Goal: Information Seeking & Learning: Find specific page/section

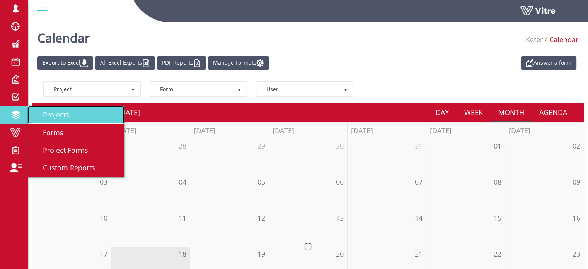
click at [53, 116] on span "Projects" at bounding box center [52, 114] width 36 height 9
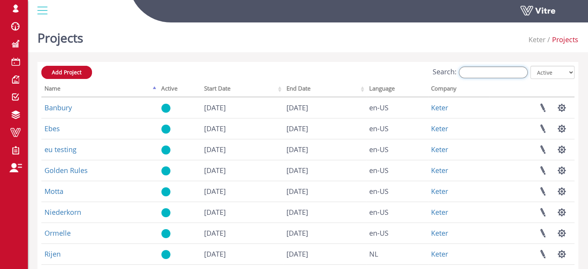
click at [469, 70] on input "Search:" at bounding box center [493, 72] width 69 height 12
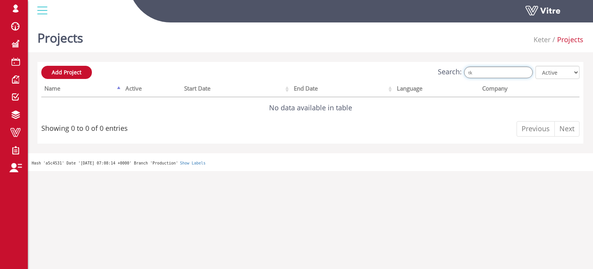
type input "t"
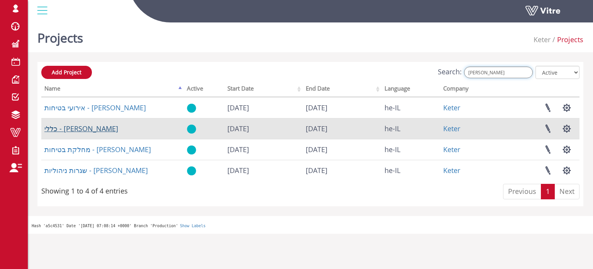
type input "[PERSON_NAME]"
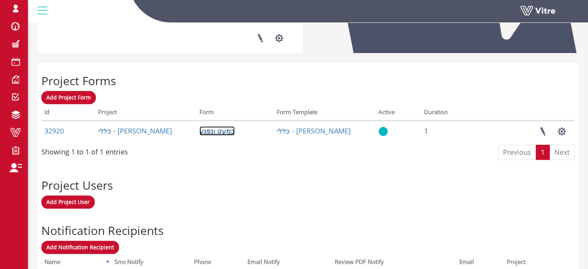
scroll to position [270, 0]
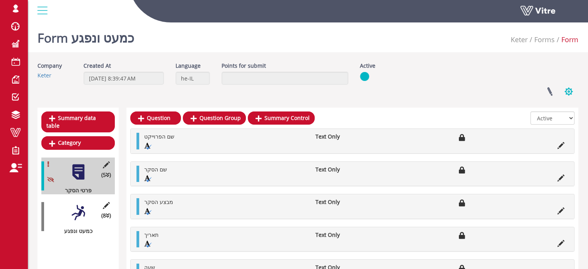
click at [572, 91] on button "button" at bounding box center [568, 91] width 19 height 20
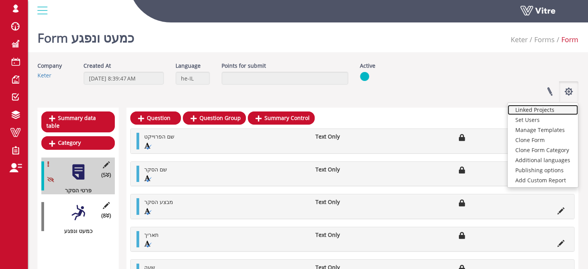
click at [544, 111] on link "Linked Projects" at bounding box center [542, 110] width 70 height 10
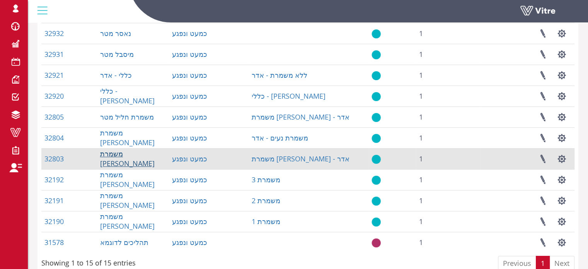
scroll to position [209, 0]
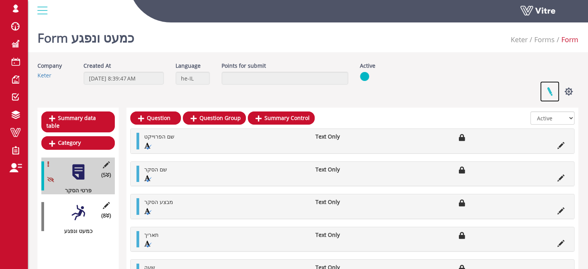
click at [550, 90] on link at bounding box center [549, 91] width 19 height 20
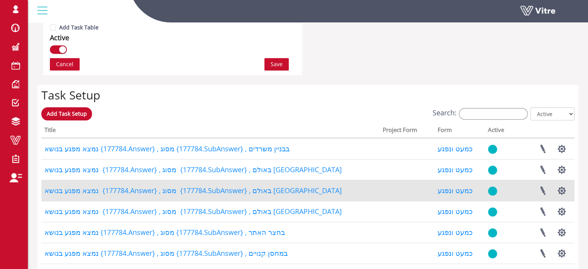
scroll to position [530, 0]
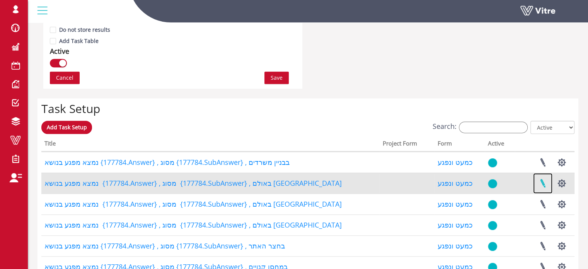
click at [542, 181] on link at bounding box center [542, 183] width 19 height 20
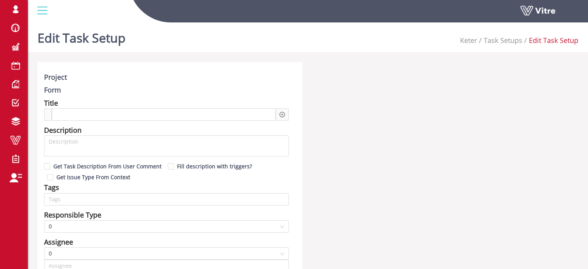
type input "Harel Smadar SU"
type input "24"
checkbox input "true"
type input "סמי ג'יהאם"
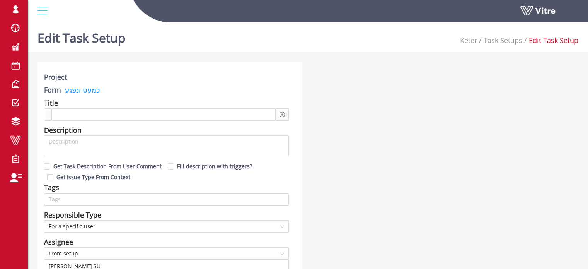
type input "72"
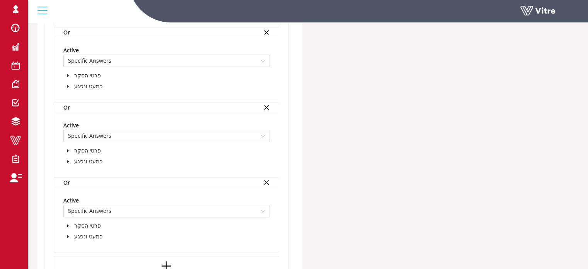
scroll to position [1066, 0]
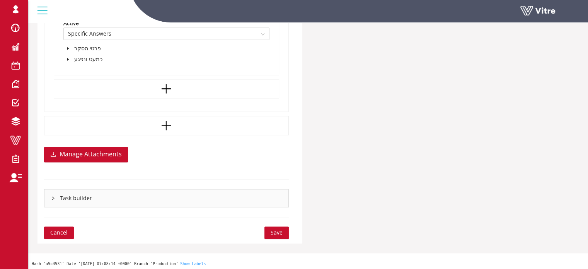
click at [53, 196] on icon "right" at bounding box center [53, 198] width 5 height 5
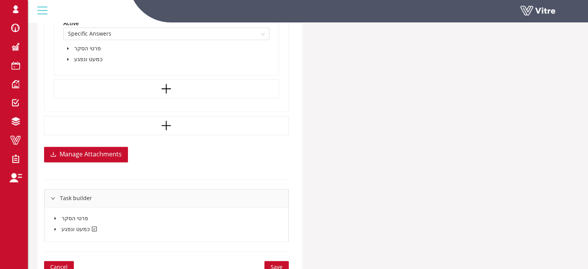
click at [56, 227] on icon "caret-down" at bounding box center [55, 229] width 4 height 4
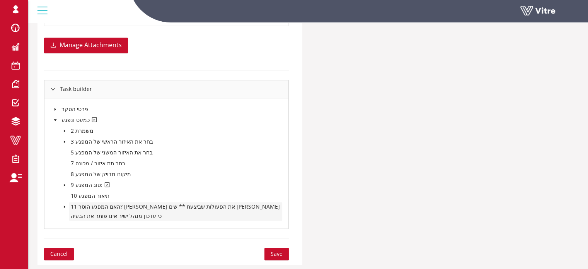
scroll to position [1182, 0]
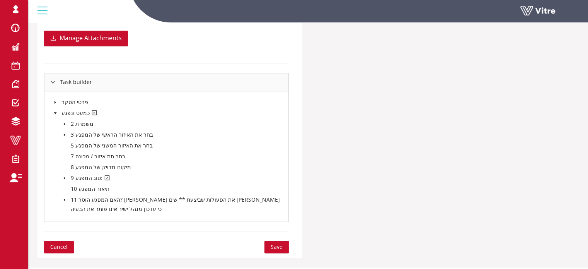
click at [65, 133] on icon "caret-down" at bounding box center [65, 135] width 4 height 4
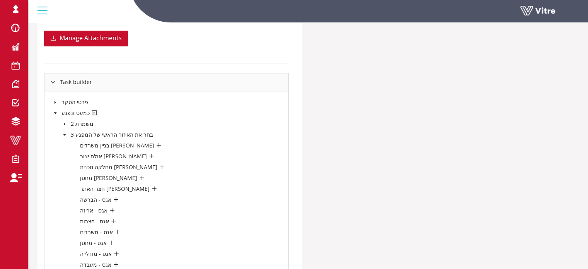
click at [65, 133] on icon "caret-down" at bounding box center [65, 135] width 4 height 4
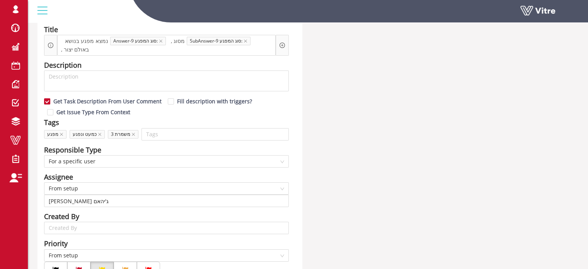
scroll to position [0, 0]
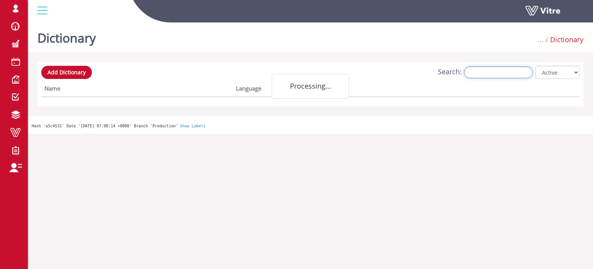
click at [488, 73] on input "Search:" at bounding box center [498, 72] width 69 height 12
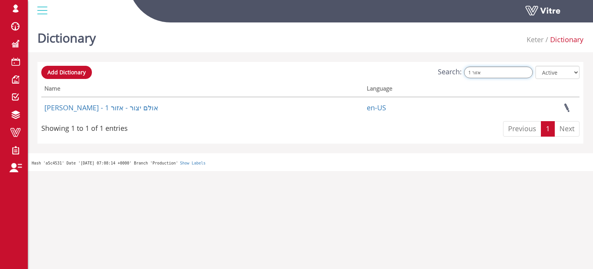
click at [495, 70] on input "אזור 1" at bounding box center [498, 72] width 69 height 12
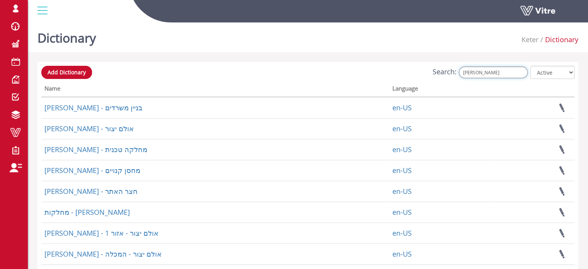
click at [494, 72] on input "אלון תבור" at bounding box center [493, 72] width 69 height 12
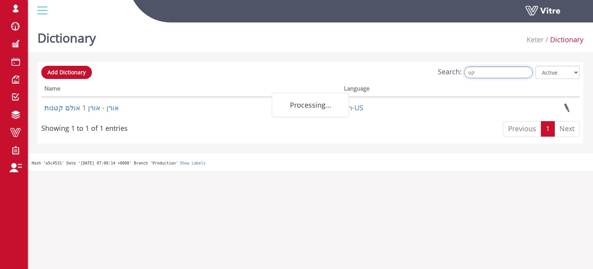
type input "ק"
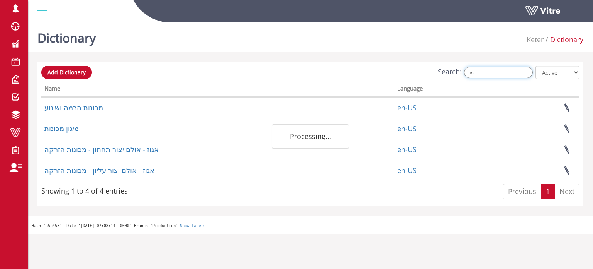
type input "מ"
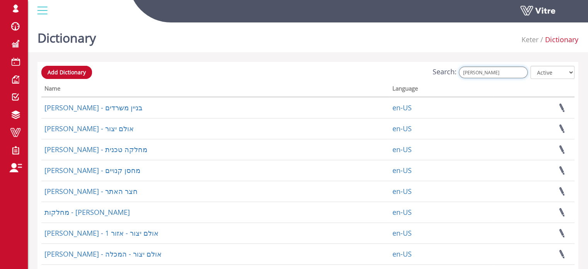
click at [487, 71] on input "אלון תבור" at bounding box center [493, 72] width 69 height 12
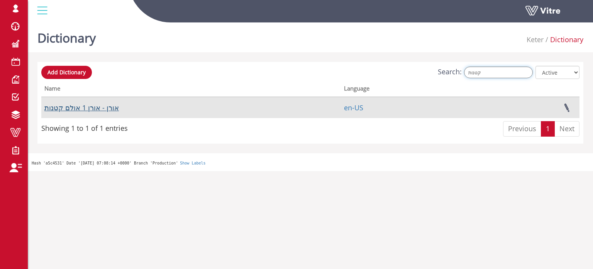
type input "קטנות"
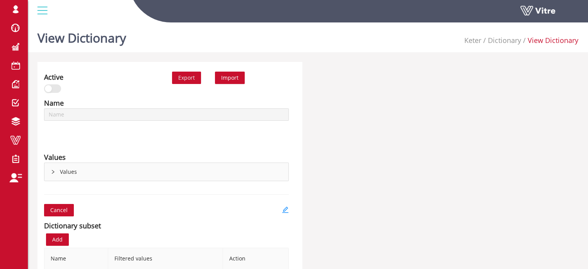
type input "[PERSON_NAME] - אולם יצור - אזור 1"
click at [53, 169] on icon "right" at bounding box center [53, 171] width 5 height 5
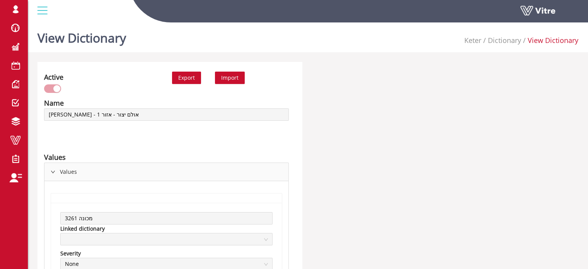
click at [54, 170] on icon "right" at bounding box center [53, 171] width 5 height 5
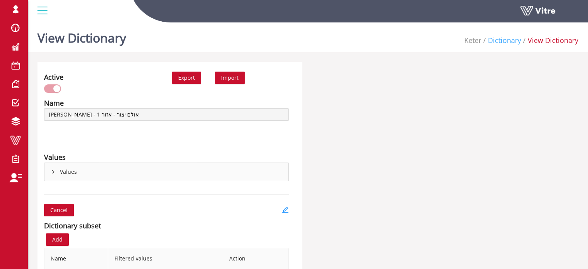
click at [497, 43] on link "Dictionary" at bounding box center [504, 40] width 33 height 9
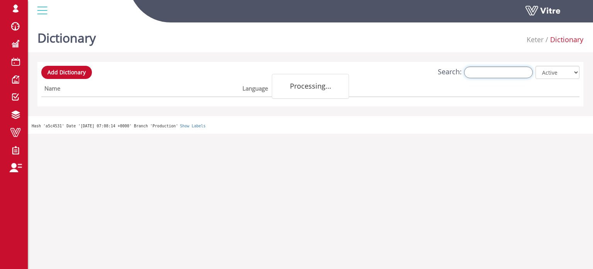
click at [502, 73] on input "Search:" at bounding box center [498, 72] width 69 height 12
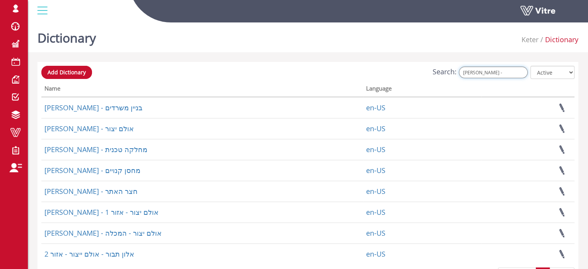
click at [493, 72] on input "אלון תבור -" at bounding box center [493, 72] width 69 height 12
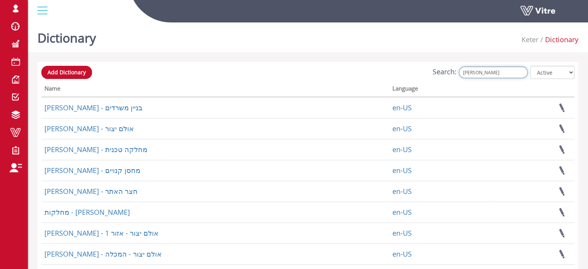
click at [490, 71] on input "אלון תבור" at bounding box center [493, 72] width 69 height 12
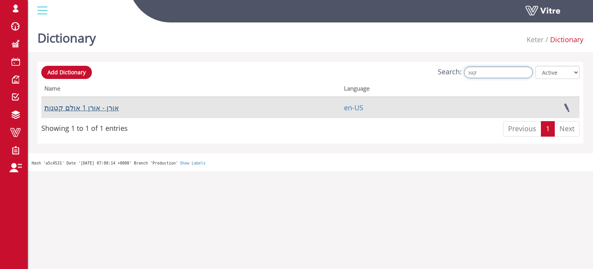
type input "קטנ"
click at [89, 108] on link "אורן - אורן 1 אולם קטנות" at bounding box center [81, 107] width 75 height 9
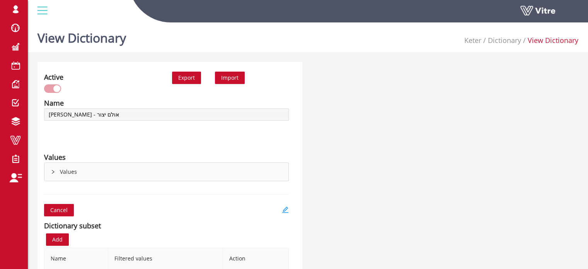
click at [54, 174] on div "Values" at bounding box center [166, 172] width 244 height 18
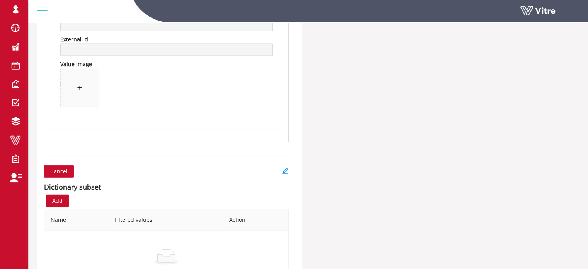
scroll to position [1760, 0]
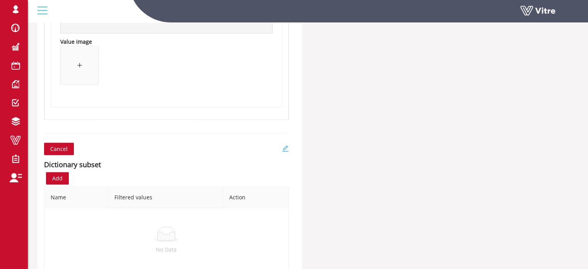
click at [284, 147] on icon "edit" at bounding box center [285, 148] width 6 height 6
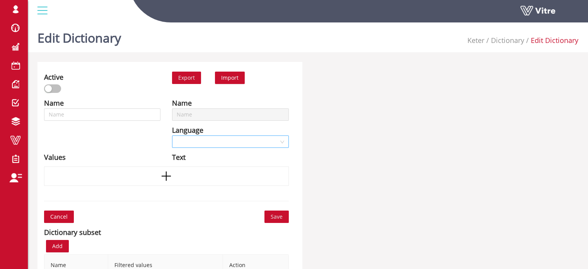
type input "[PERSON_NAME] - אולם יצור"
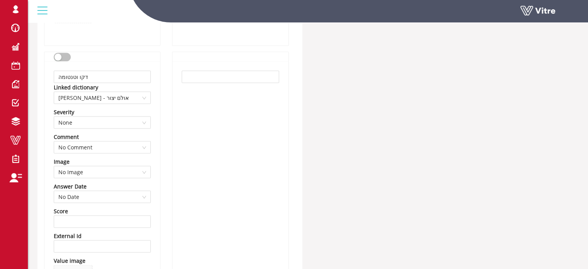
scroll to position [1480, 0]
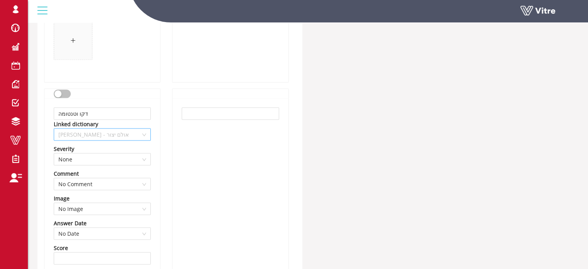
click at [145, 134] on span "[PERSON_NAME] - אולם יצור" at bounding box center [102, 135] width 88 height 12
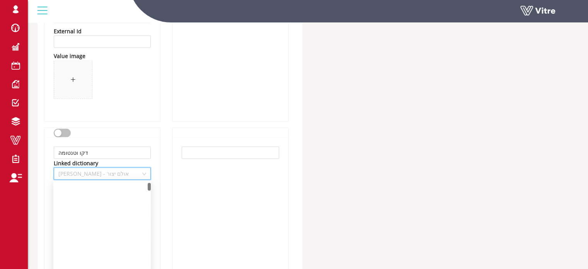
scroll to position [0, 0]
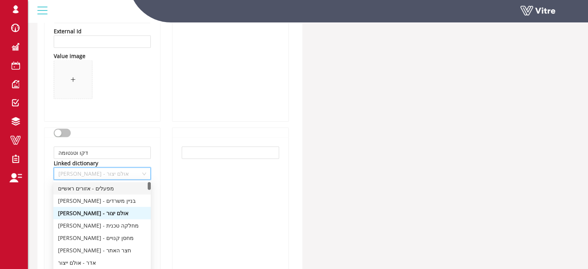
drag, startPoint x: 150, startPoint y: 183, endPoint x: 147, endPoint y: 179, distance: 4.7
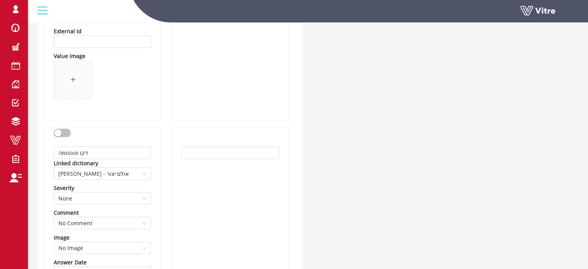
click at [160, 168] on div "דקו וטנטומה Linked dictionary אלון תבור - אולם יצור Severity None Comment No Co…" at bounding box center [102, 264] width 116 height 274
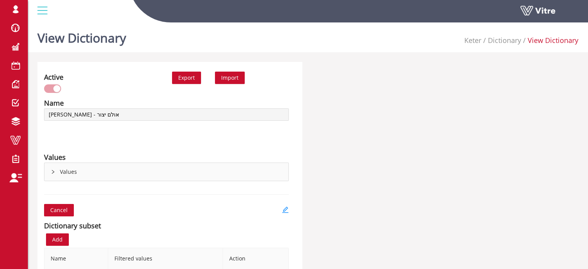
click at [53, 171] on icon "right" at bounding box center [53, 172] width 2 height 4
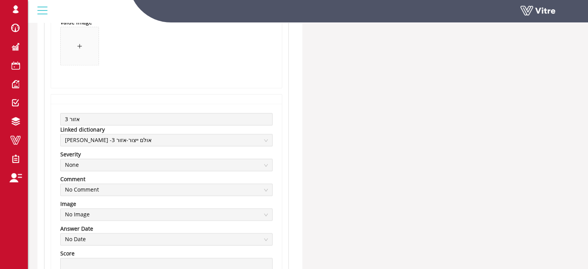
scroll to position [927, 0]
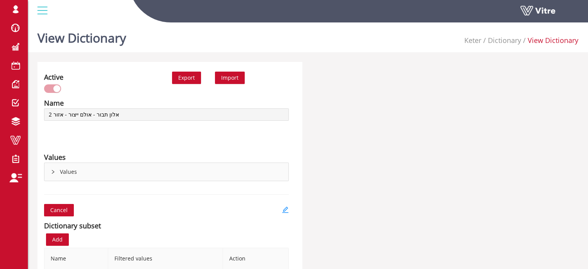
click at [53, 172] on icon "right" at bounding box center [53, 171] width 5 height 5
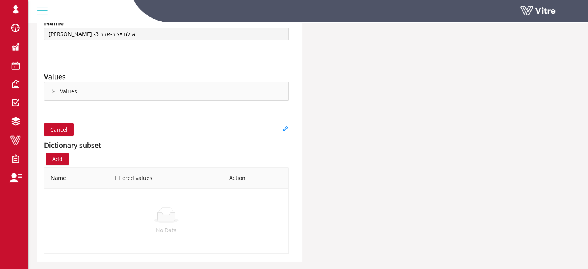
scroll to position [100, 0]
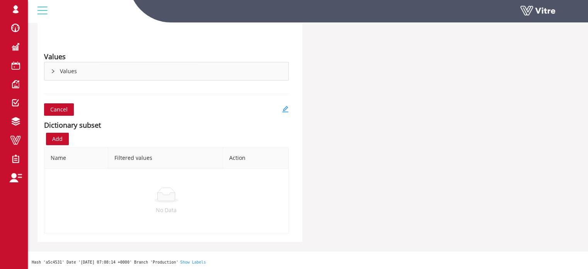
click at [54, 67] on div "Values" at bounding box center [166, 71] width 244 height 18
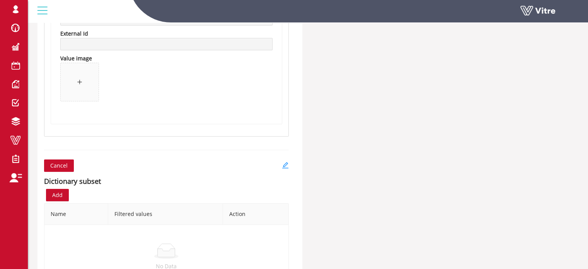
scroll to position [2639, 0]
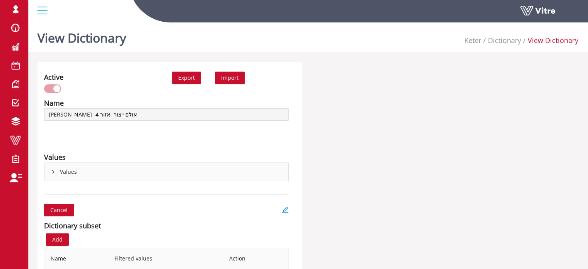
click at [54, 171] on icon "right" at bounding box center [53, 171] width 5 height 5
click at [54, 170] on div "Values" at bounding box center [166, 172] width 244 height 18
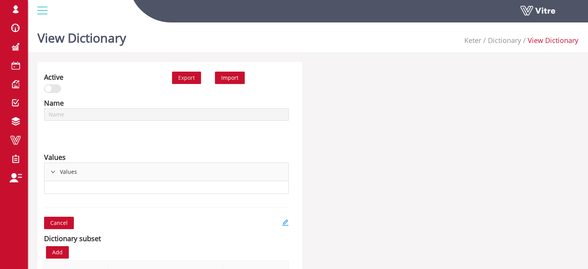
type input "אורן - אורן 1 אולם קטנות"
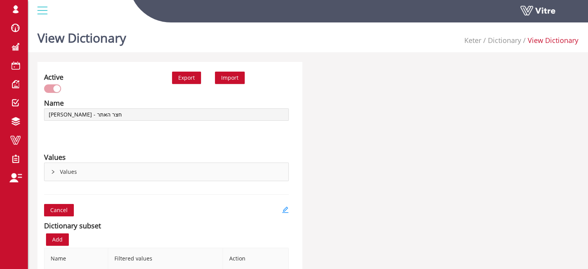
click at [51, 171] on icon "right" at bounding box center [53, 171] width 5 height 5
click at [56, 169] on div "Values" at bounding box center [166, 172] width 244 height 18
